Goal: Task Accomplishment & Management: Manage account settings

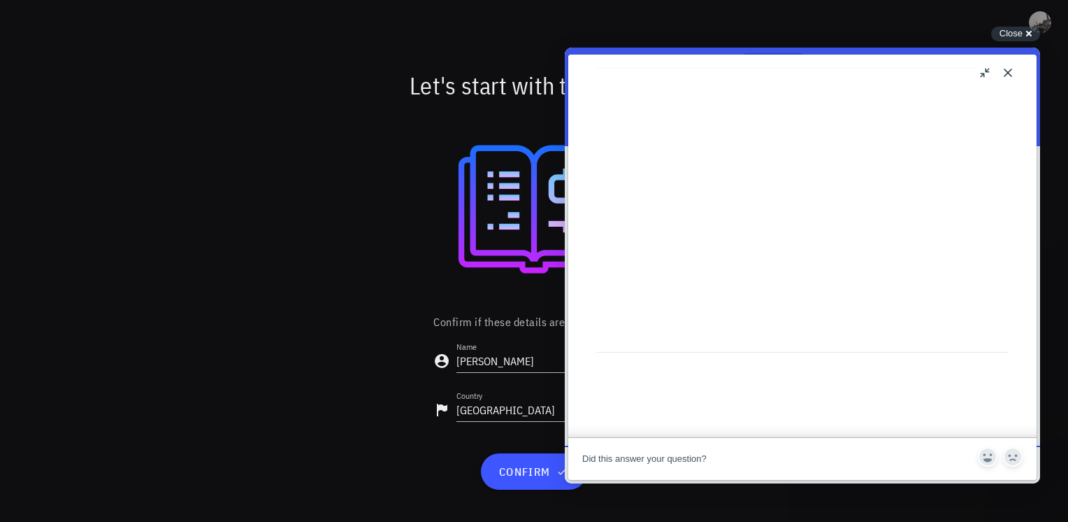
click at [1007, 71] on button "Close" at bounding box center [1008, 73] width 22 height 22
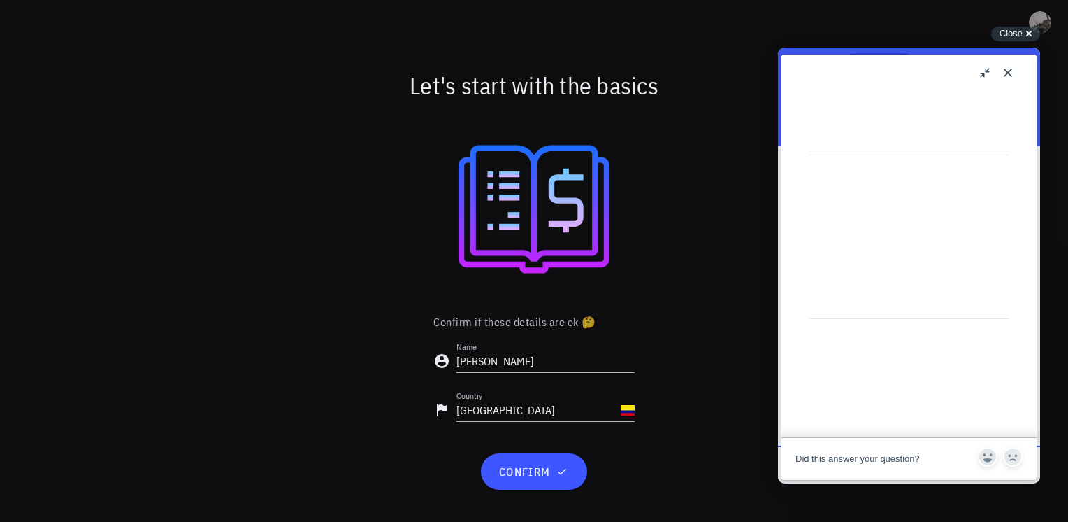
scroll to position [559, 0]
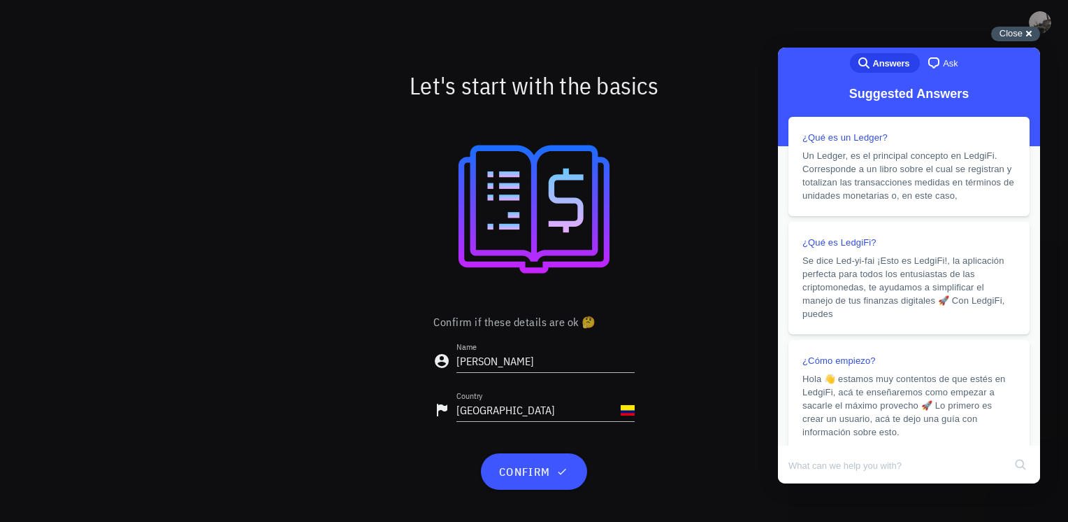
click at [1033, 34] on div "Close cross-small" at bounding box center [1015, 34] width 49 height 15
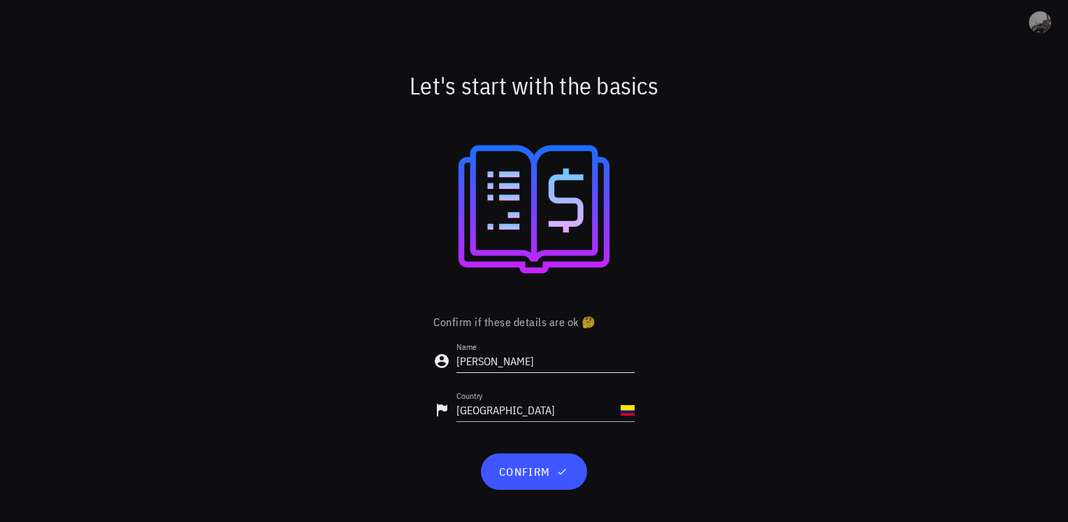
click at [507, 365] on input "Carlos" at bounding box center [546, 361] width 178 height 22
type input "[PERSON_NAME]"
click at [522, 477] on span "confirm" at bounding box center [534, 471] width 72 height 14
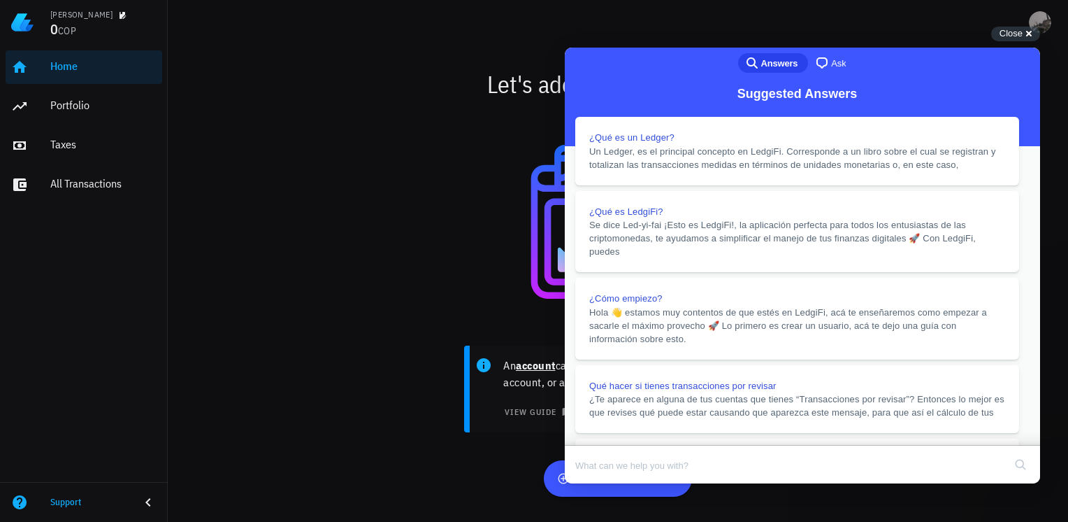
scroll to position [140, 0]
click at [591, 484] on button "Close" at bounding box center [578, 493] width 25 height 18
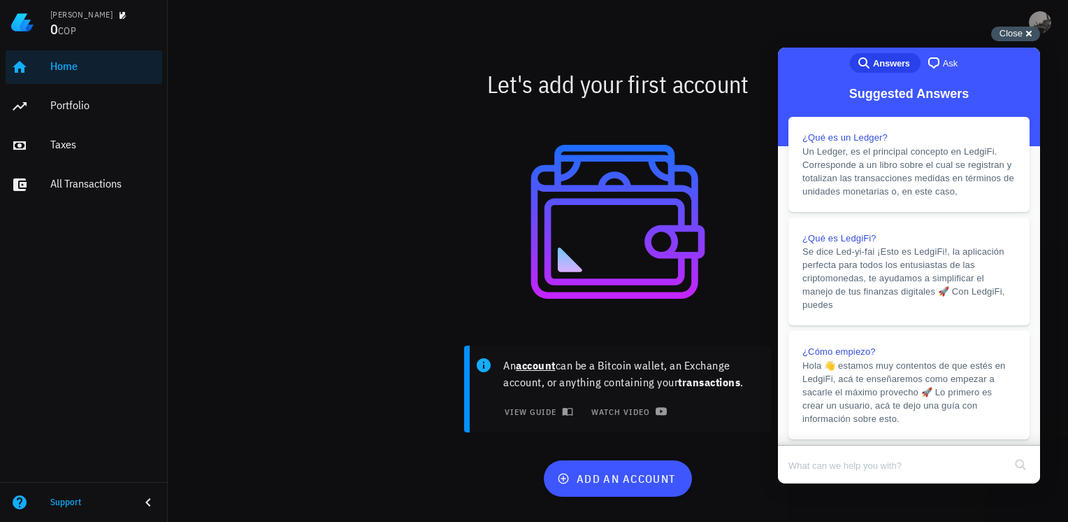
click at [1017, 34] on span "Close" at bounding box center [1011, 33] width 23 height 10
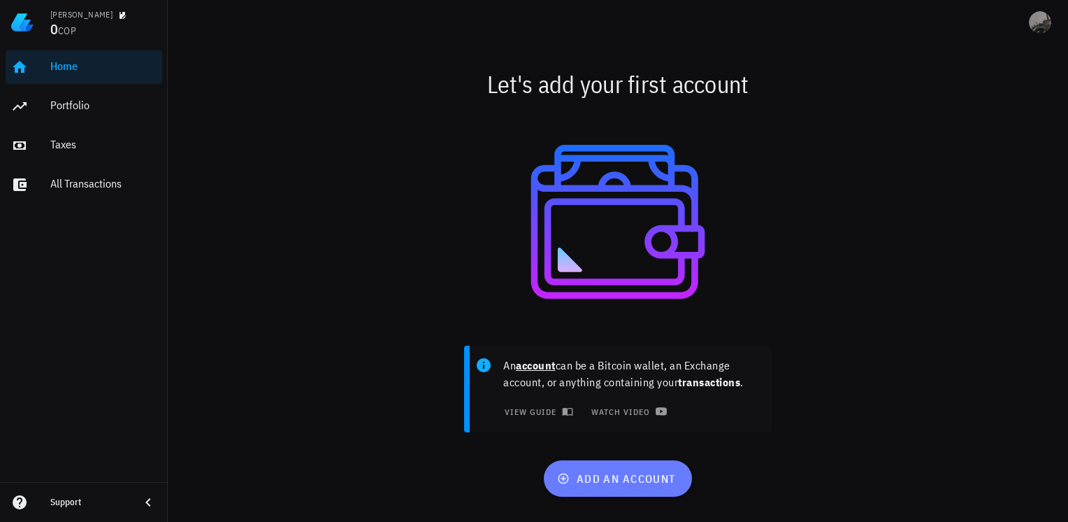
click at [592, 484] on span "add an account" at bounding box center [617, 478] width 115 height 14
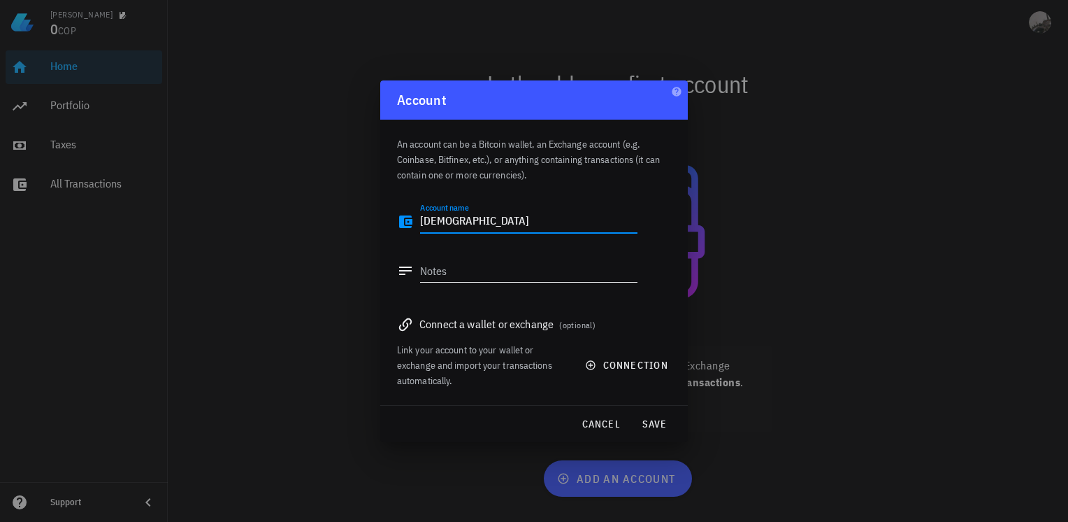
type textarea "[DEMOGRAPHIC_DATA]"
click at [519, 268] on textarea "Notes" at bounding box center [528, 270] width 217 height 22
click at [521, 322] on div "Connect a wallet or exchange (optional)" at bounding box center [534, 324] width 274 height 20
click at [600, 367] on span "connection" at bounding box center [628, 365] width 80 height 13
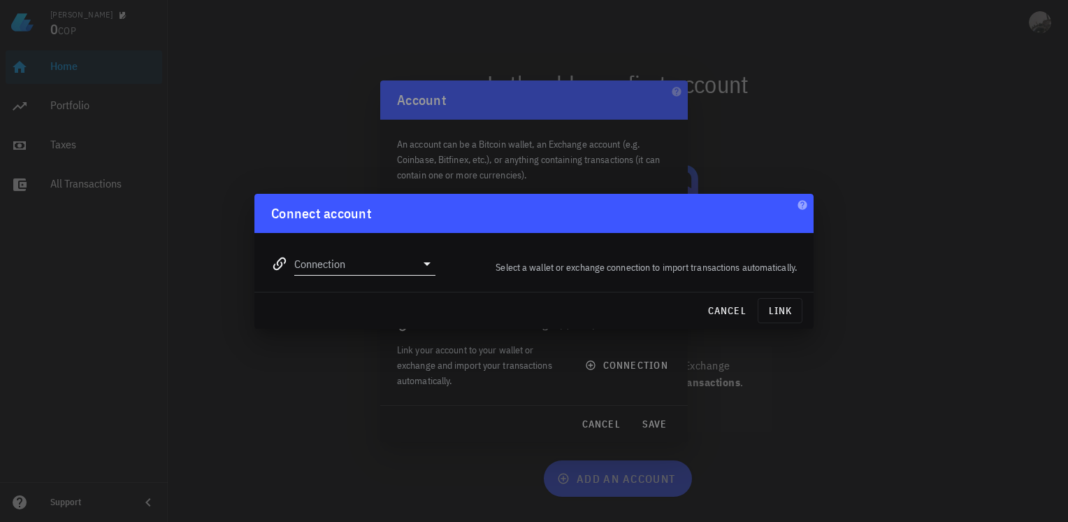
click at [389, 268] on input "Connection" at bounding box center [355, 263] width 122 height 22
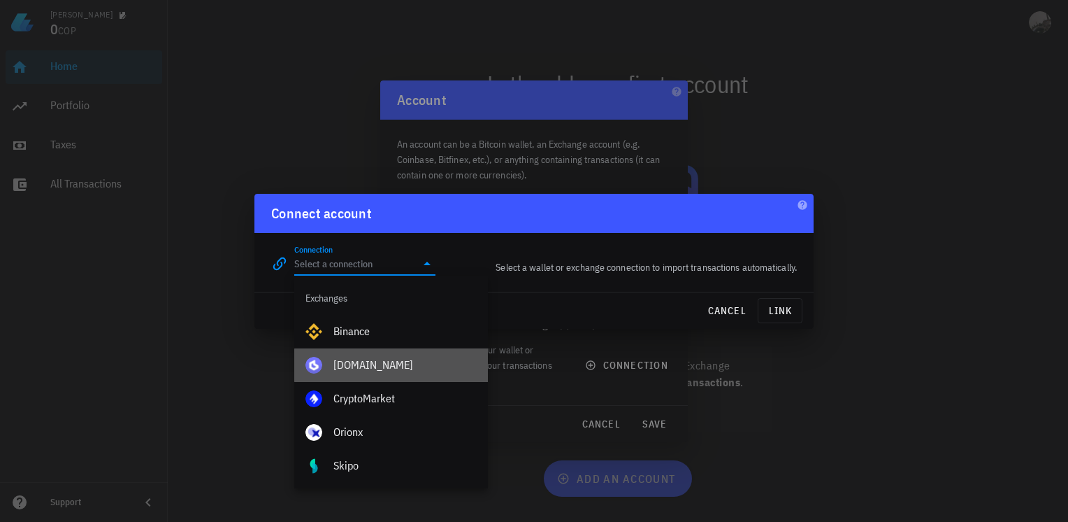
click at [372, 361] on div "[DOMAIN_NAME]" at bounding box center [404, 364] width 143 height 13
type input "[DOMAIN_NAME]"
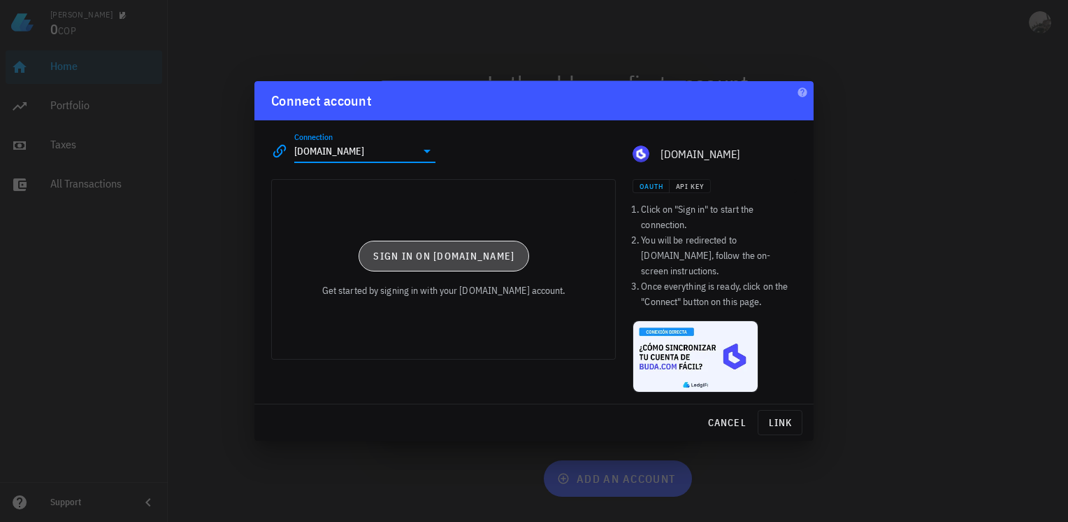
click at [442, 260] on span "Sign in on [DOMAIN_NAME]" at bounding box center [444, 256] width 142 height 13
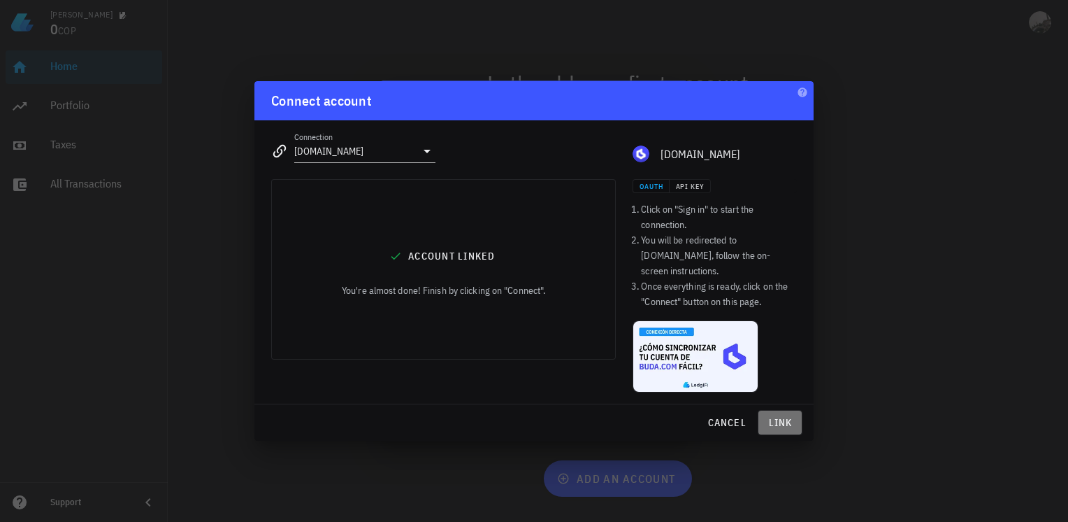
click at [784, 418] on span "link" at bounding box center [780, 422] width 32 height 13
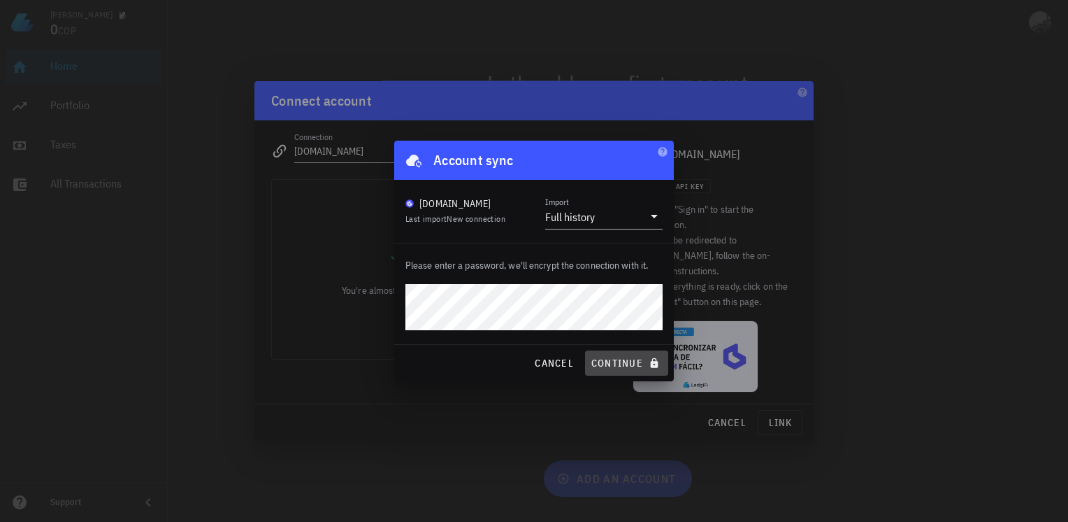
click at [617, 362] on span "continue" at bounding box center [627, 363] width 72 height 13
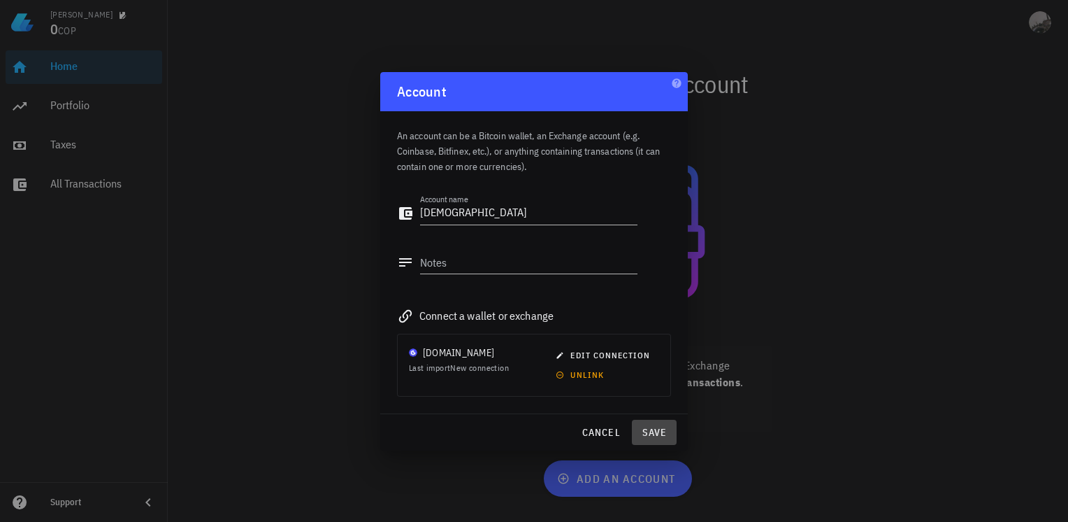
click at [655, 440] on button "save" at bounding box center [654, 431] width 45 height 25
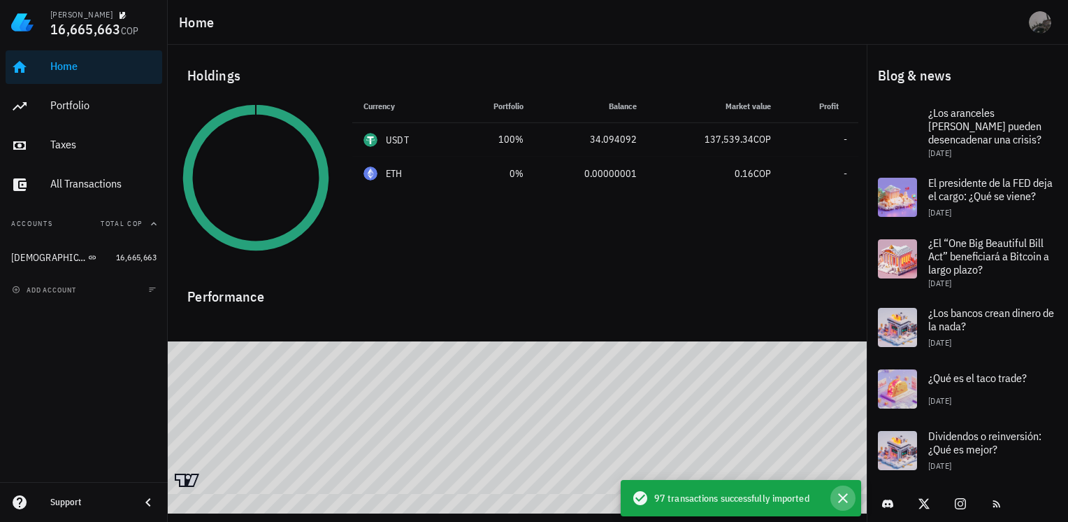
click at [841, 497] on icon "button" at bounding box center [843, 497] width 17 height 17
